Goal: Find specific page/section: Find specific page/section

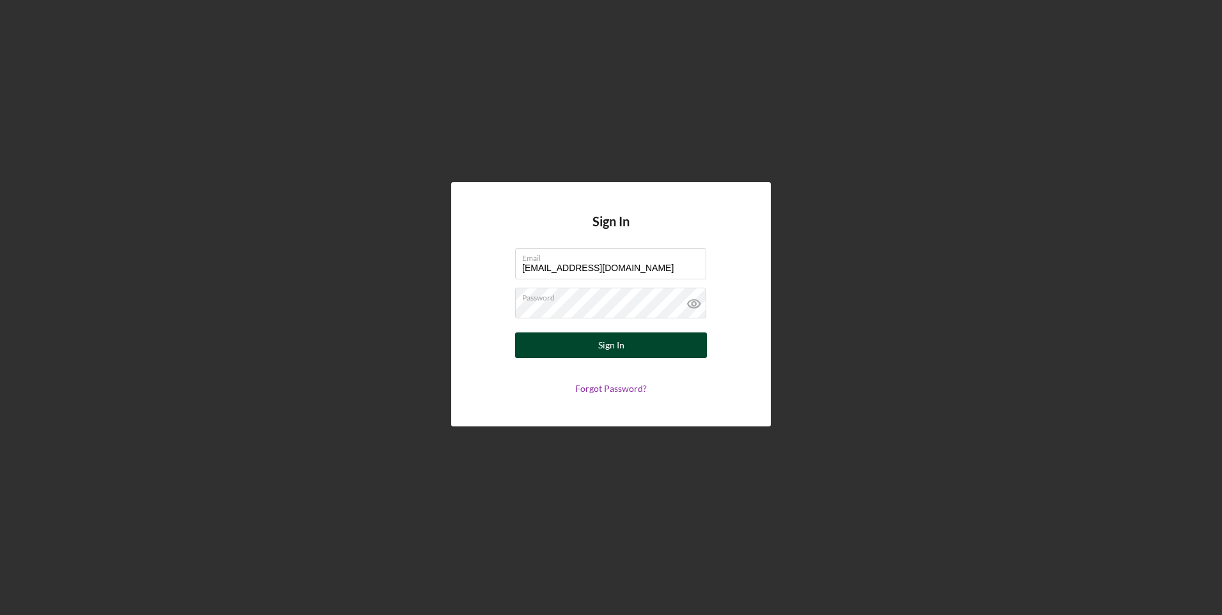
type input "[EMAIL_ADDRESS][DOMAIN_NAME]"
click at [649, 348] on button "Sign In" at bounding box center [611, 345] width 192 height 26
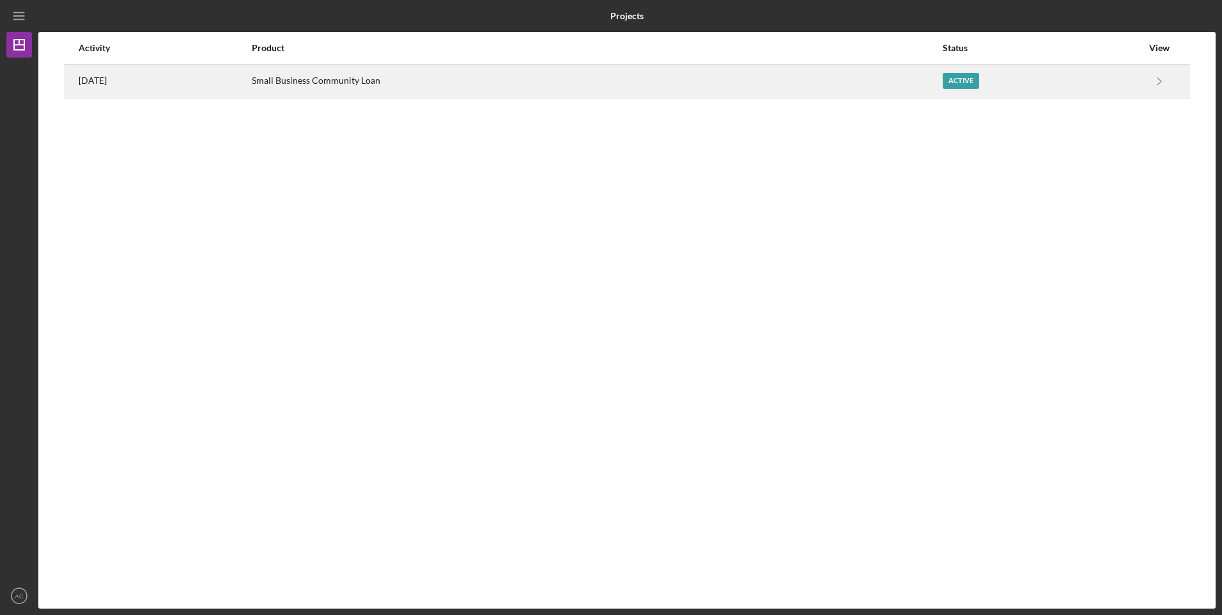
click at [438, 74] on div "Small Business Community Loan" at bounding box center [597, 81] width 690 height 32
